Goal: Task Accomplishment & Management: Manage account settings

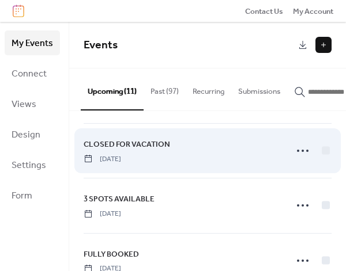
scroll to position [346, 0]
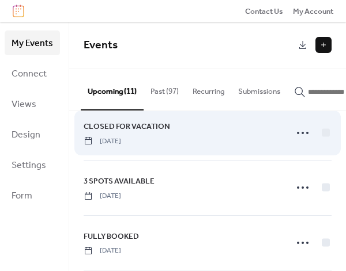
click at [121, 143] on span "[DATE]" at bounding box center [102, 141] width 37 height 10
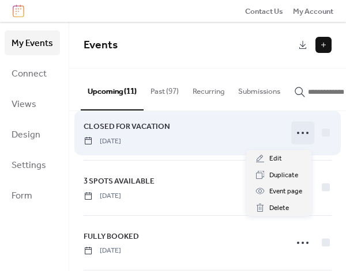
click at [293, 135] on icon at bounding box center [302, 133] width 18 height 18
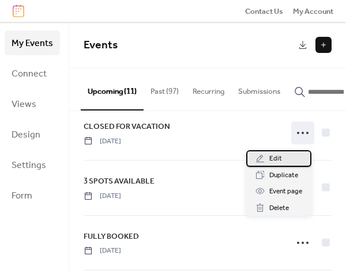
click at [287, 158] on div "Edit" at bounding box center [278, 158] width 65 height 16
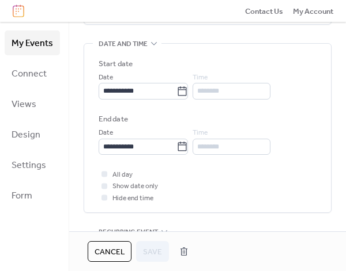
scroll to position [346, 0]
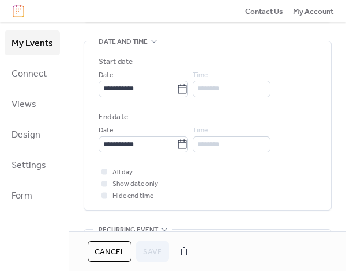
drag, startPoint x: 112, startPoint y: 248, endPoint x: 123, endPoint y: 242, distance: 11.9
click at [112, 248] on span "Cancel" at bounding box center [109, 253] width 30 height 12
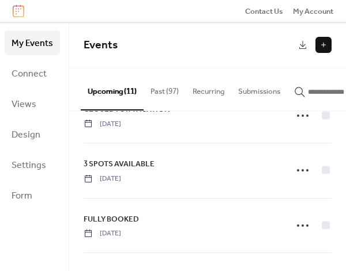
scroll to position [346, 0]
